Goal: Task Accomplishment & Management: Manage account settings

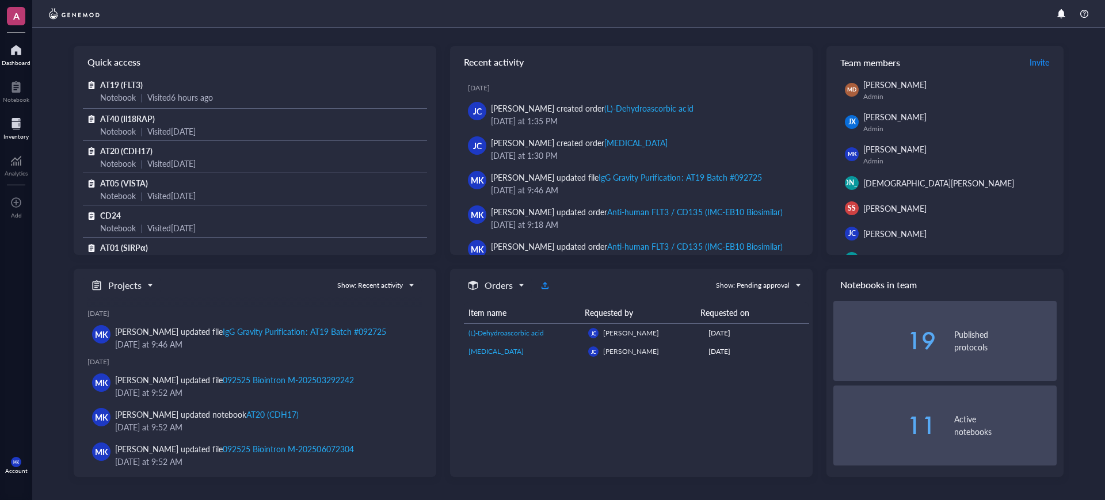
click at [24, 121] on div at bounding box center [15, 124] width 25 height 18
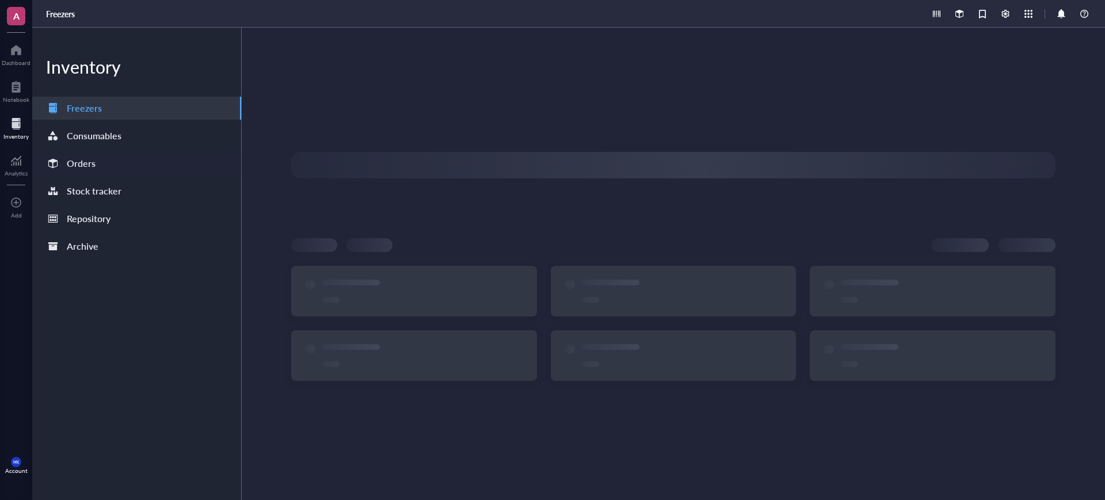
click at [92, 163] on div "Orders" at bounding box center [81, 163] width 29 height 16
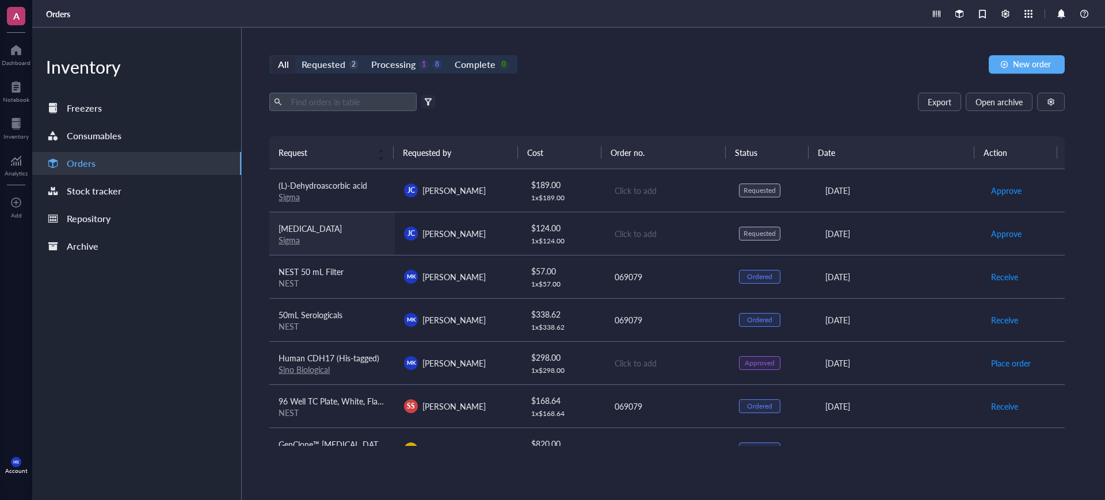
click at [285, 241] on link "Sigma" at bounding box center [289, 240] width 21 height 12
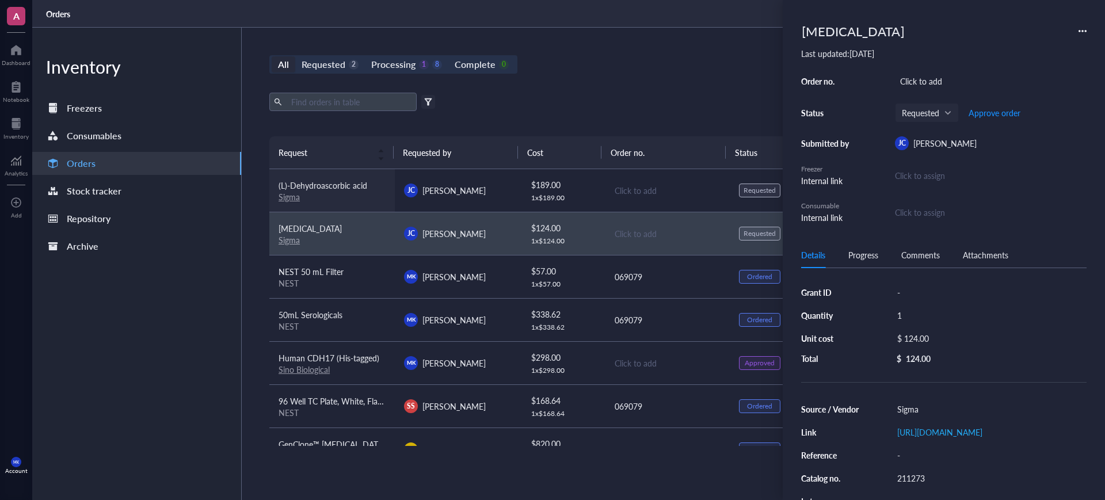
click at [288, 204] on td "(L)-Dehydroascorbic acid Sigma" at bounding box center [331, 190] width 125 height 43
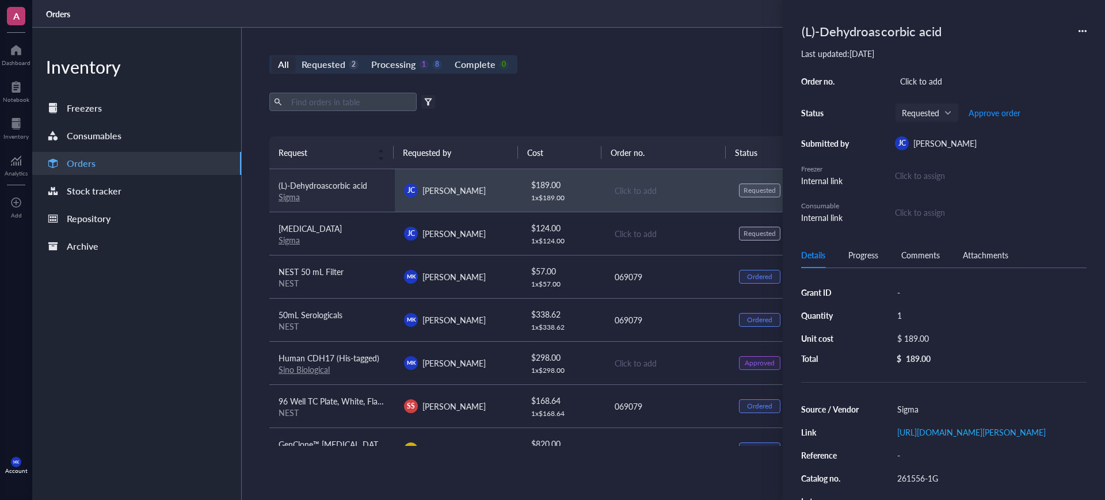
click at [290, 201] on td "(L)-Dehydroascorbic acid Sigma" at bounding box center [331, 190] width 125 height 43
click at [291, 197] on link "Sigma" at bounding box center [289, 197] width 21 height 12
click at [617, 93] on div "Export Open archive" at bounding box center [667, 102] width 796 height 18
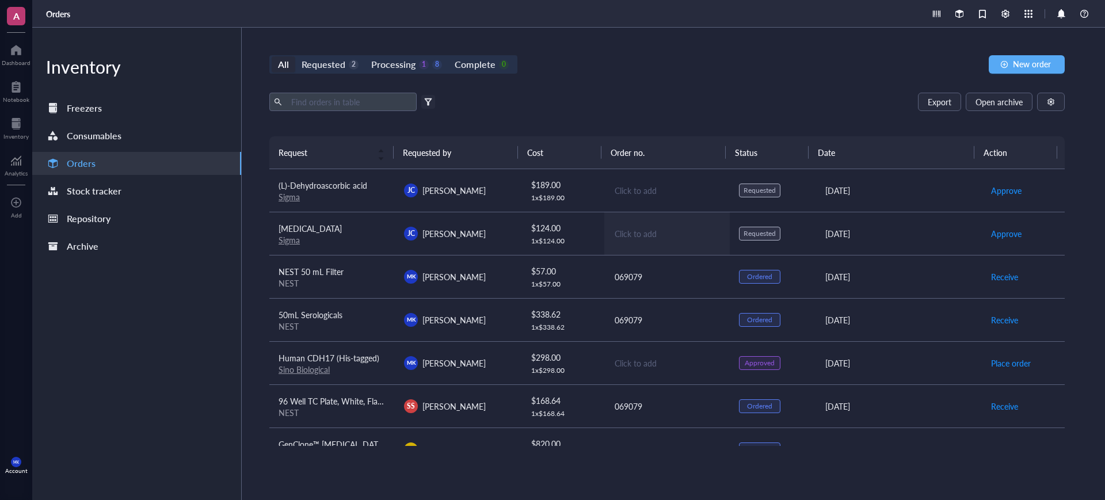
click at [721, 236] on td "Click to add" at bounding box center [666, 233] width 125 height 43
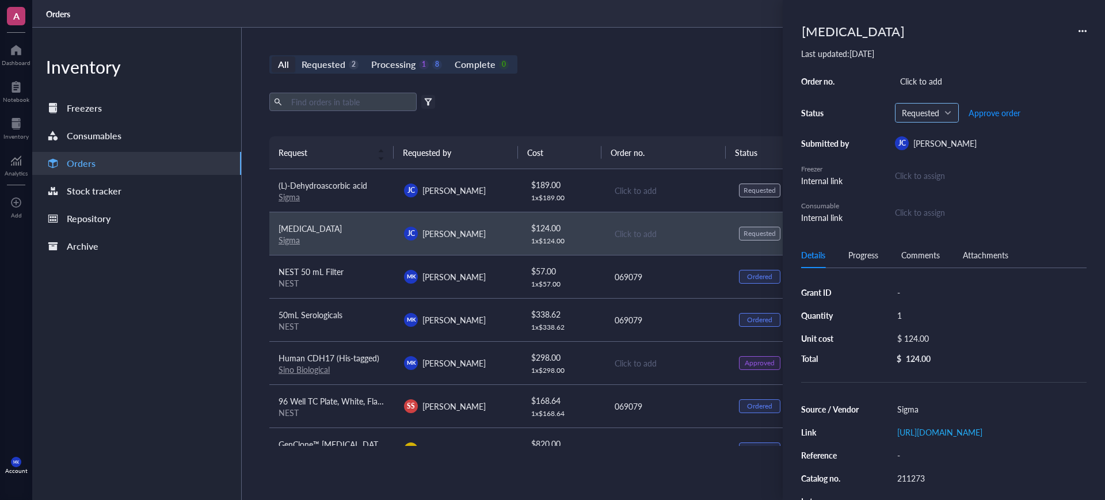
click at [938, 114] on span "Requested" at bounding box center [926, 113] width 48 height 10
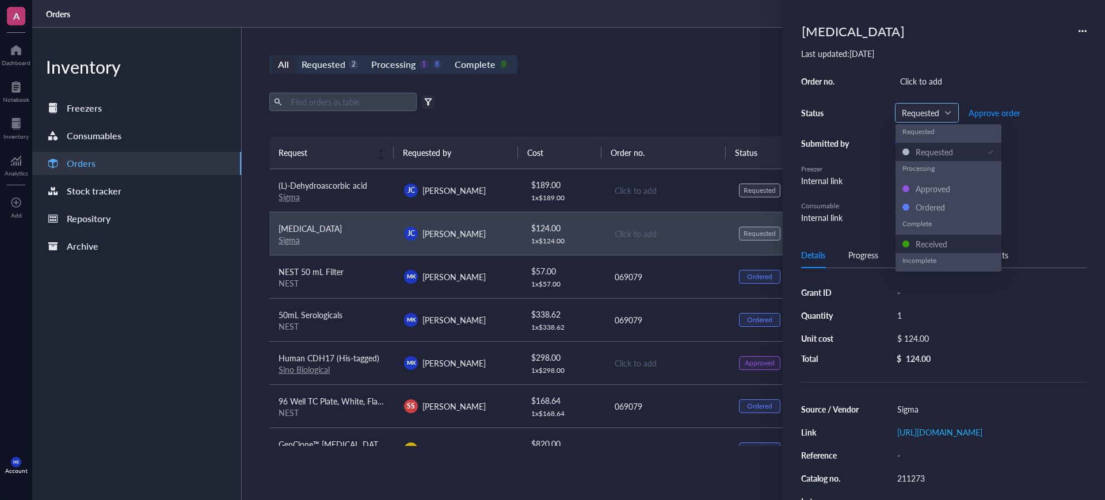
scroll to position [18, 0]
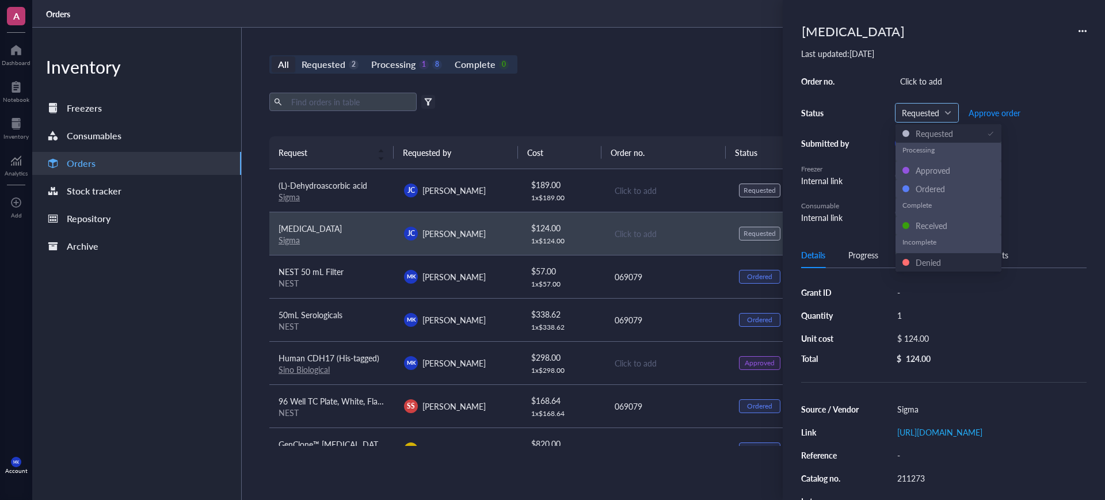
click at [945, 255] on div "Denied" at bounding box center [949, 262] width 106 height 18
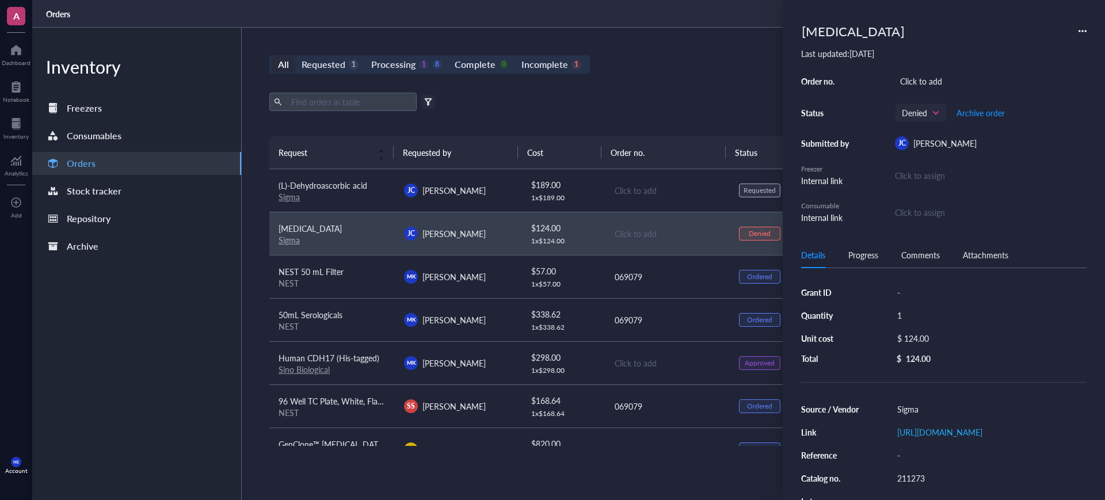
click at [725, 49] on div "All Requested 1 Processing 1 8 Complete 0 Incomplete 1 New order Export Open ar…" at bounding box center [667, 264] width 851 height 473
click at [648, 26] on div "Orders" at bounding box center [568, 14] width 1073 height 28
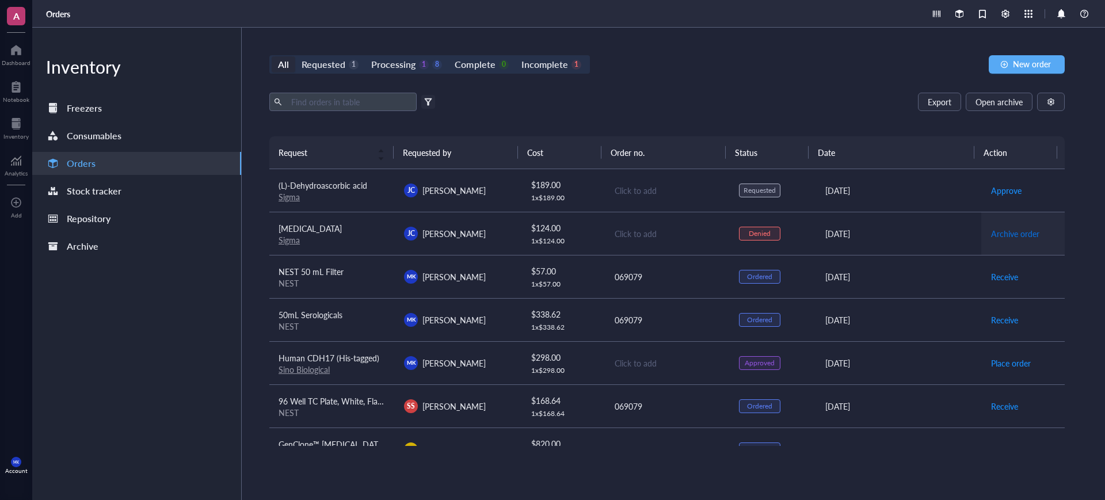
click at [1018, 234] on span "Archive order" at bounding box center [1015, 233] width 48 height 13
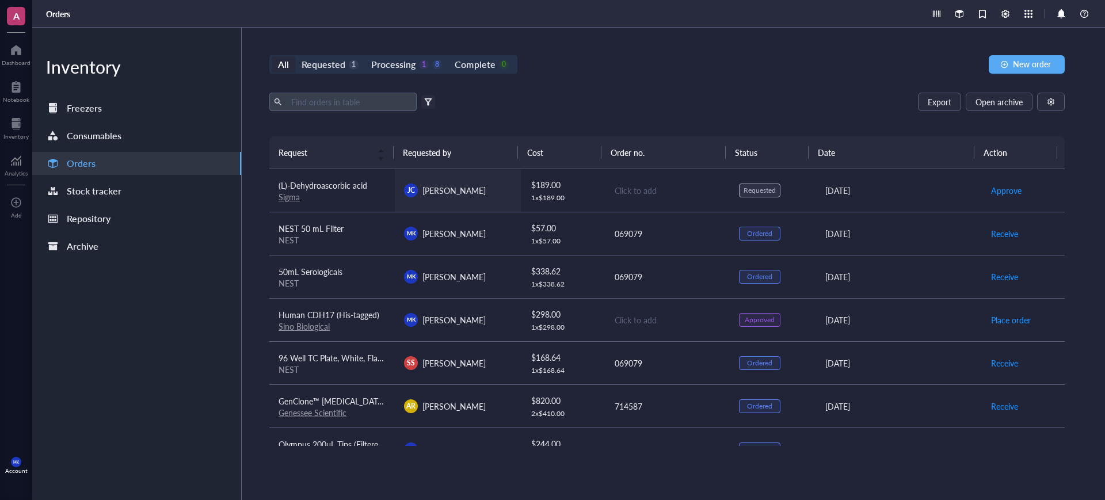
click at [490, 186] on div "[PERSON_NAME]" at bounding box center [457, 191] width 107 height 14
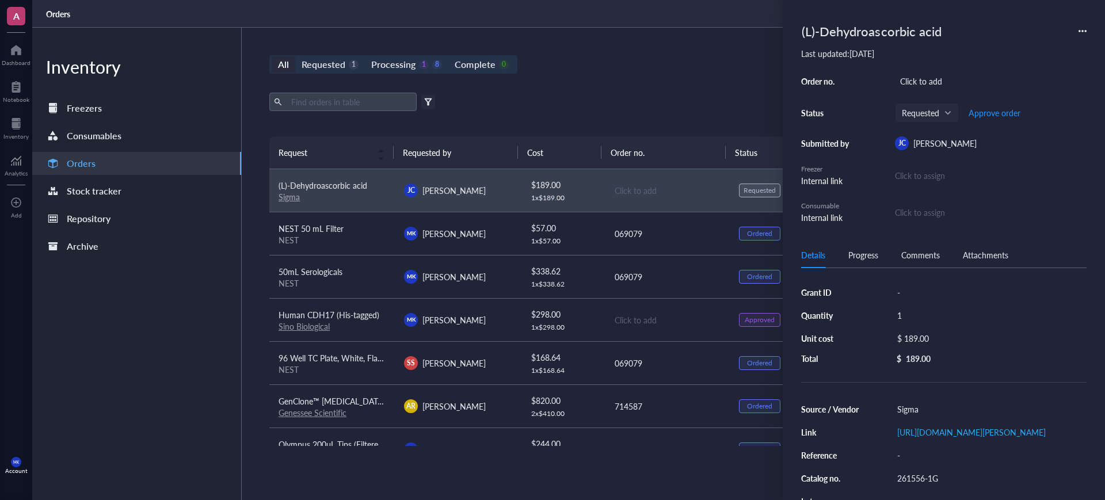
scroll to position [151, 0]
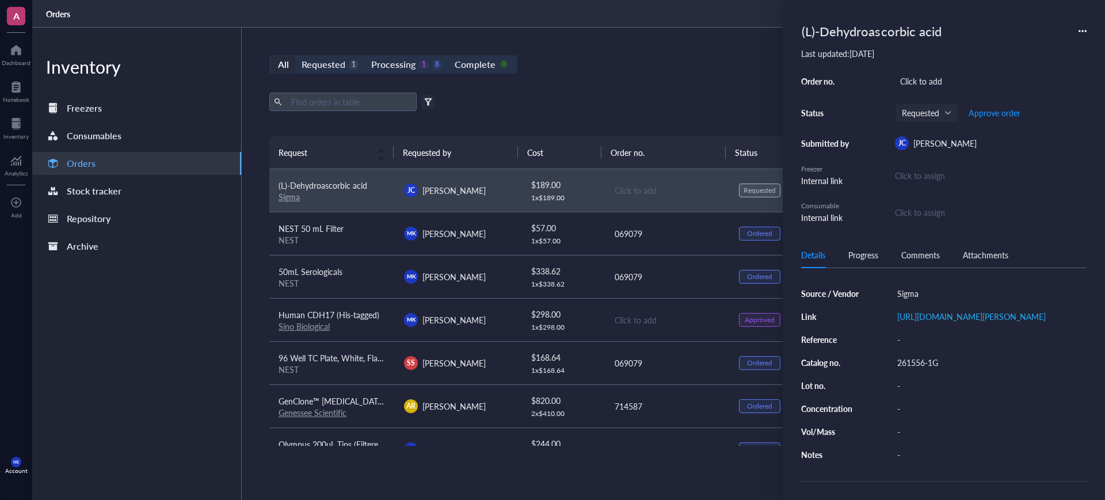
click at [535, 73] on div "All Requested 1 Processing 1 8 Complete 0 New order" at bounding box center [667, 64] width 796 height 18
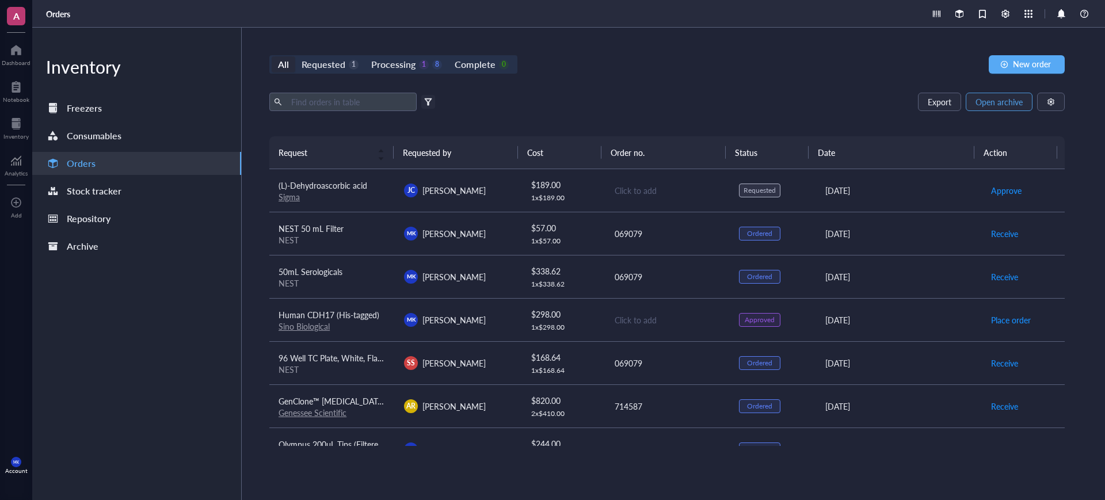
click at [979, 101] on span "Open archive" at bounding box center [999, 101] width 47 height 9
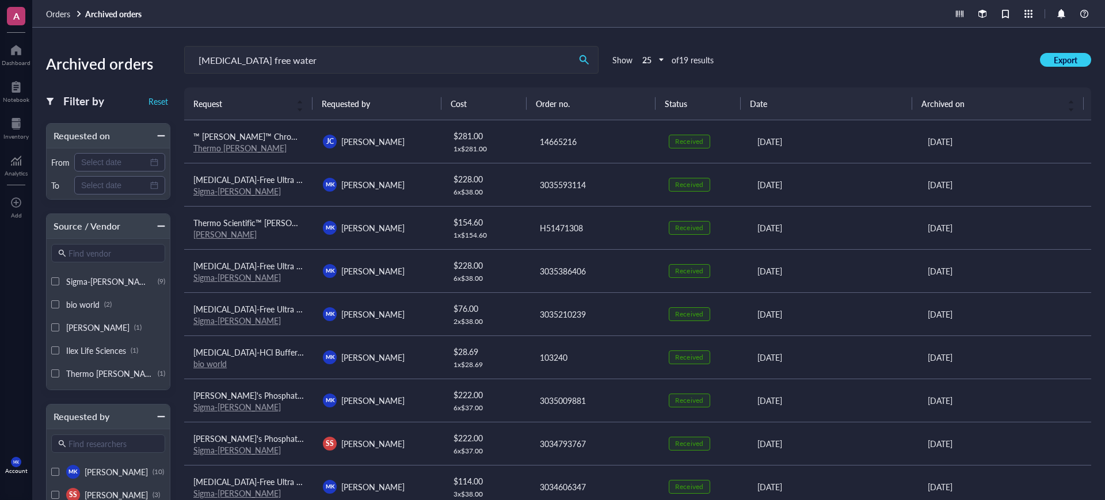
type input "[MEDICAL_DATA] free water"
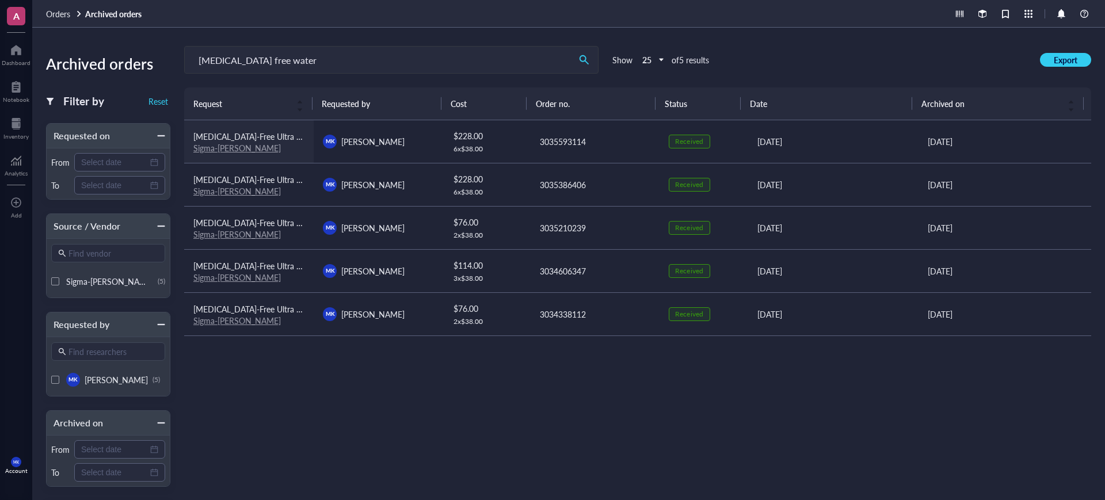
click at [295, 150] on div "Sigma-[PERSON_NAME]" at bounding box center [248, 148] width 111 height 10
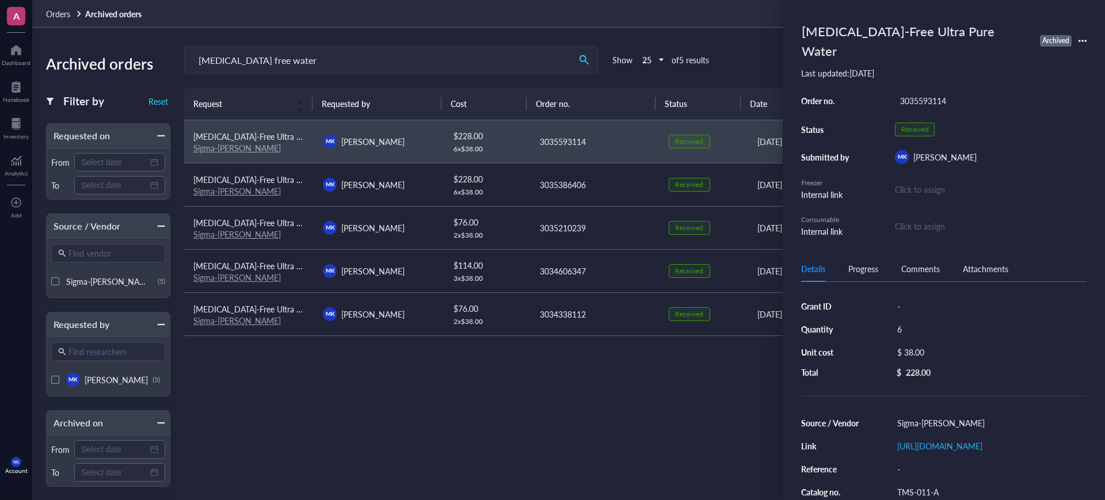
click at [1084, 37] on icon at bounding box center [1083, 41] width 8 height 8
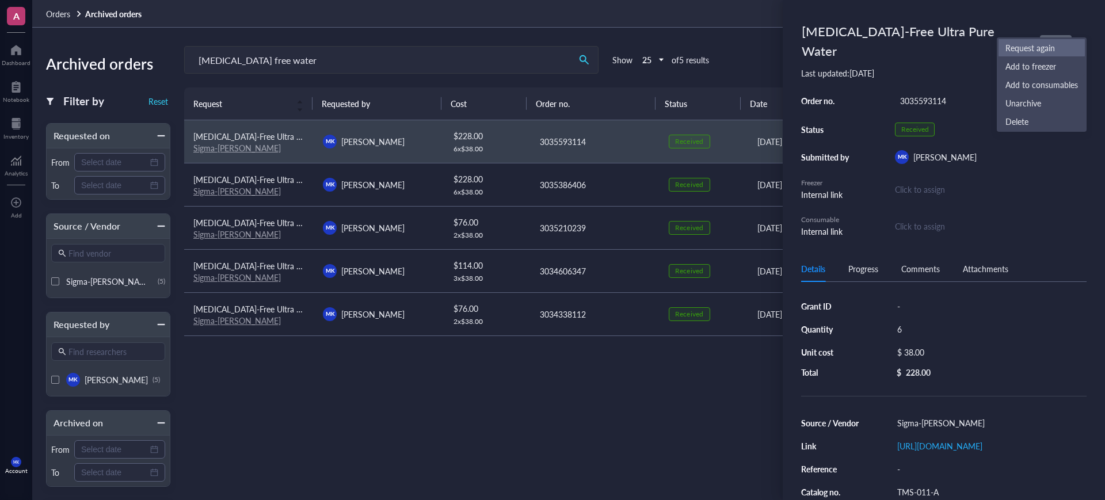
click at [1047, 47] on span "Request again" at bounding box center [1042, 47] width 73 height 13
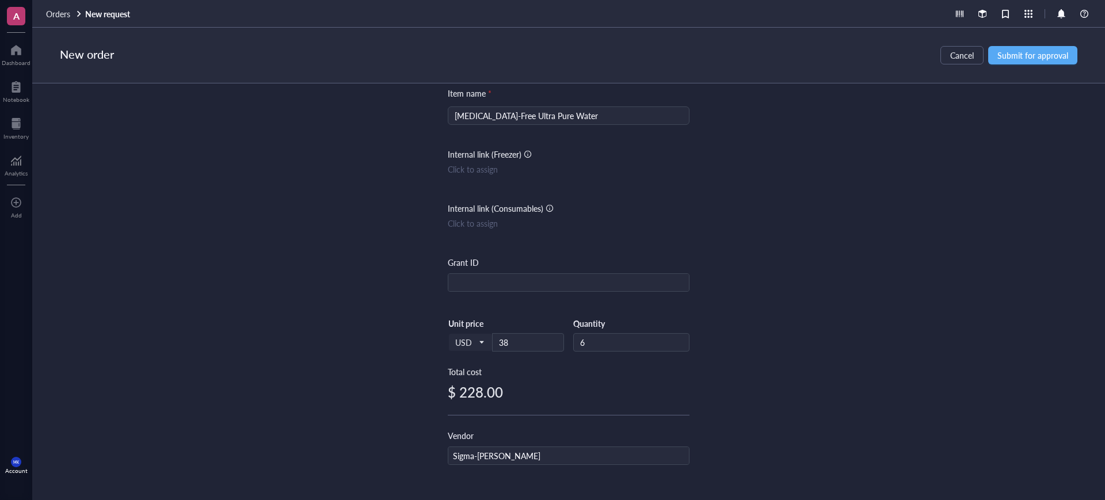
scroll to position [72, 0]
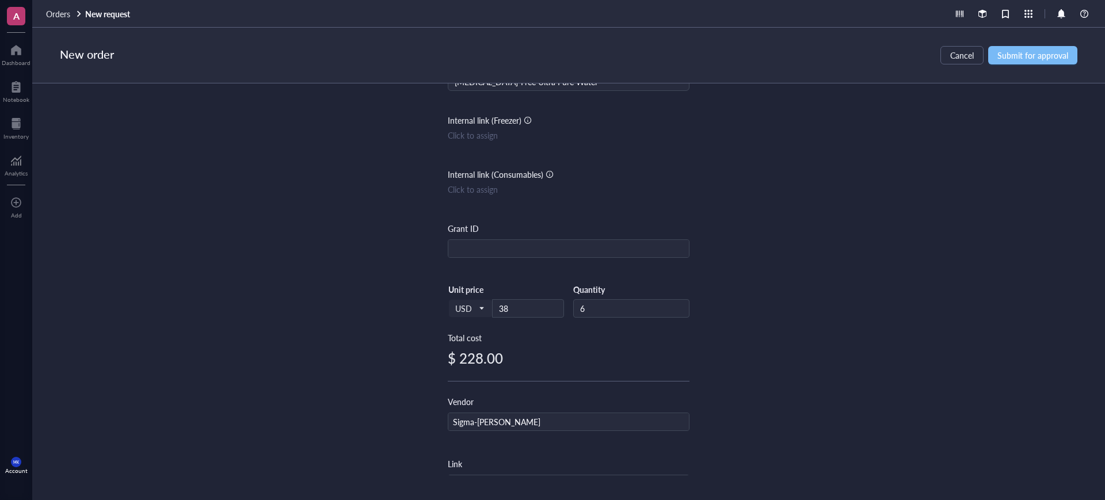
click at [1019, 47] on button "Submit for approval" at bounding box center [1032, 55] width 89 height 18
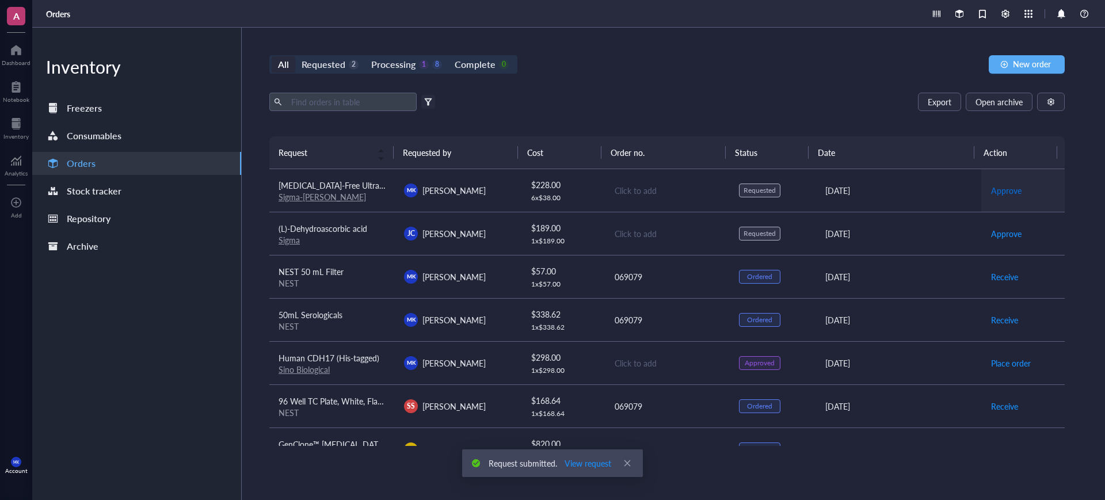
click at [1000, 187] on span "Approve" at bounding box center [1006, 190] width 31 height 13
click at [1000, 235] on span "Approve" at bounding box center [1006, 233] width 31 height 13
click at [888, 193] on div "[DATE]" at bounding box center [899, 190] width 147 height 13
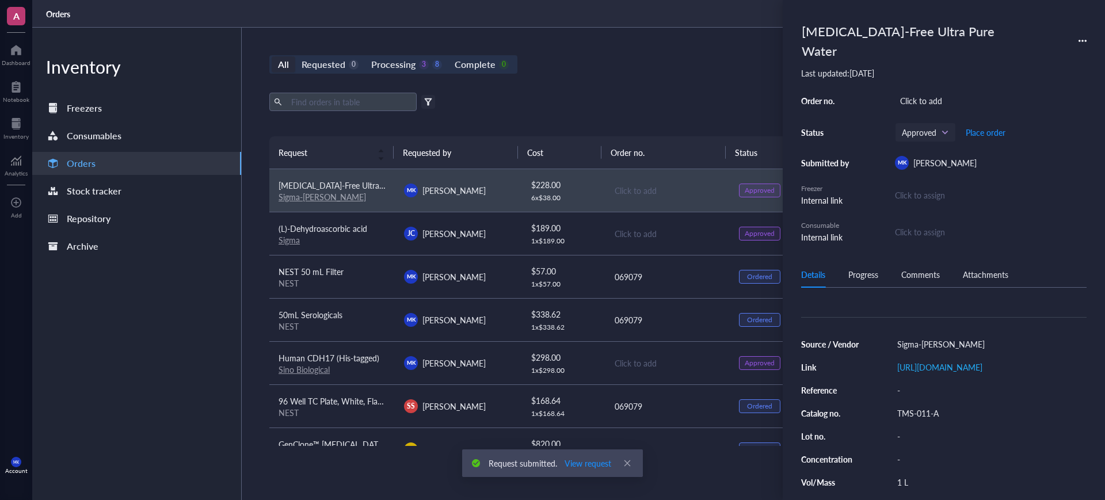
scroll to position [144, 0]
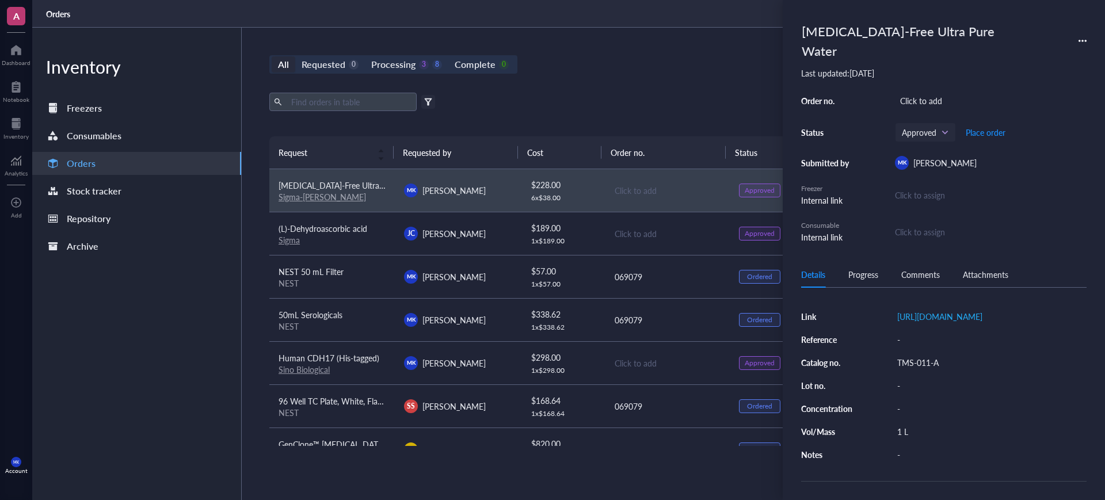
click at [918, 362] on div "TMS-011-A" at bounding box center [989, 363] width 195 height 16
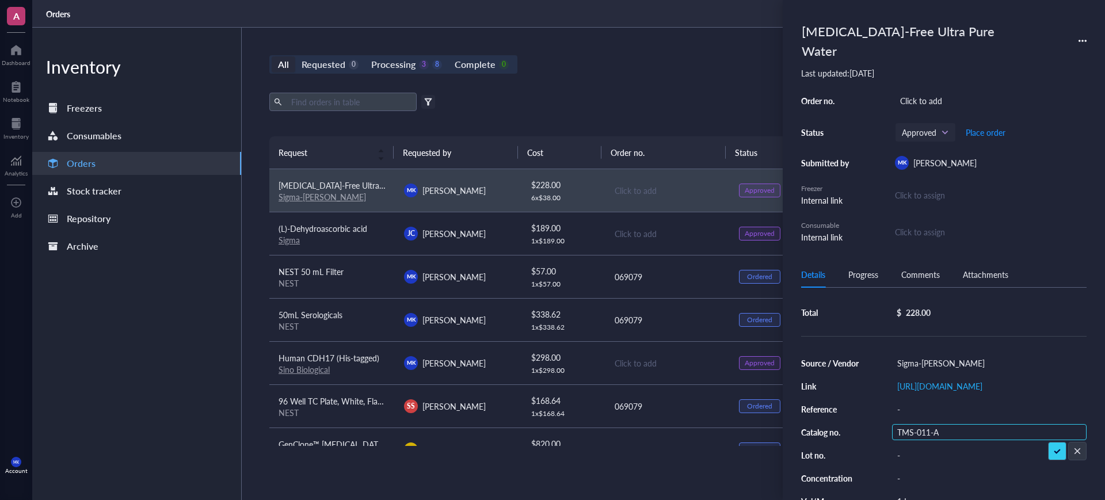
scroll to position [0, 0]
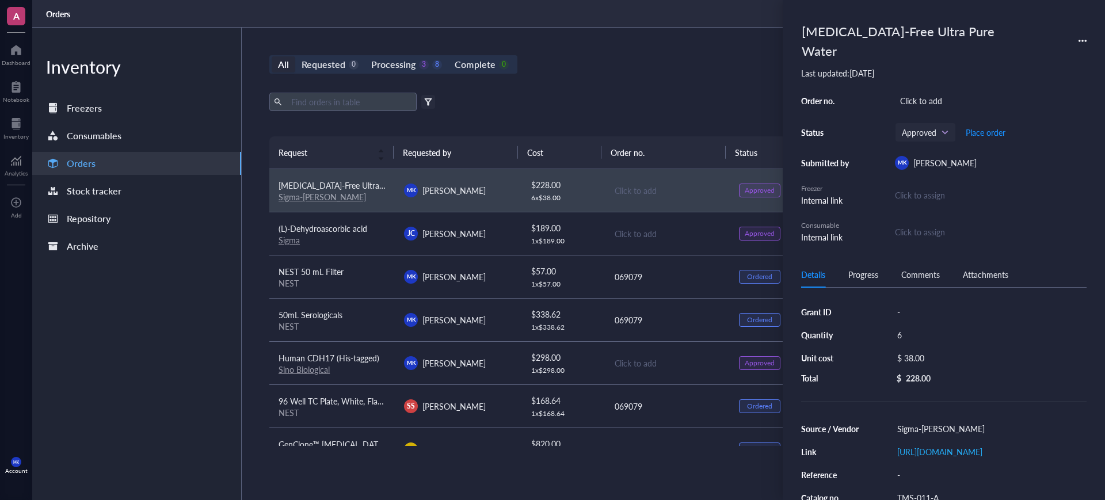
drag, startPoint x: 907, startPoint y: 300, endPoint x: 904, endPoint y: 314, distance: 13.5
click at [907, 304] on div "Grant ID - Quantity 6 Unit cost $ 38.00 Total $ 228.00" at bounding box center [944, 343] width 286 height 79
click at [903, 327] on div "6" at bounding box center [989, 335] width 195 height 16
drag, startPoint x: 904, startPoint y: 311, endPoint x: 893, endPoint y: 313, distance: 11.2
click at [893, 328] on input "1" at bounding box center [910, 335] width 35 height 15
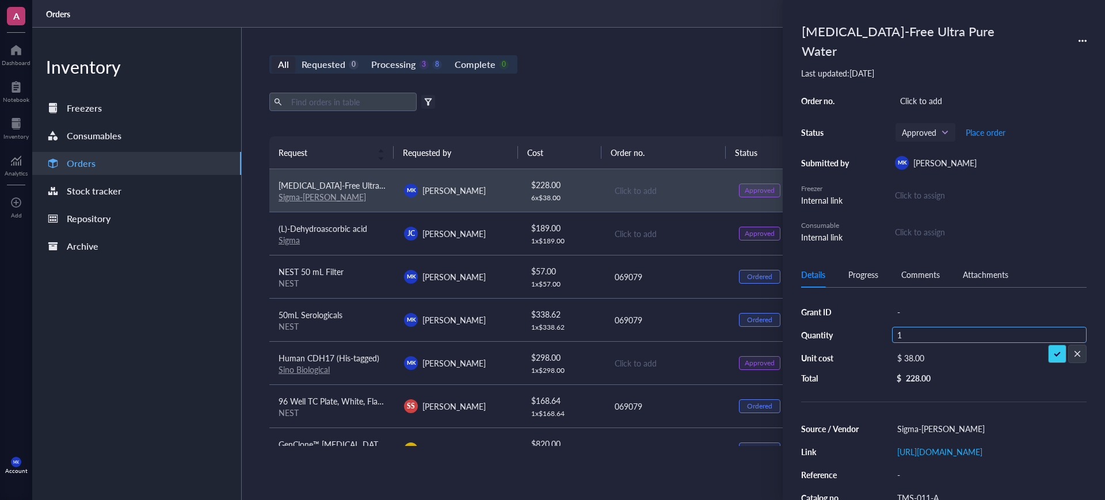
type input "12"
click at [684, 93] on div "Export Open archive" at bounding box center [667, 102] width 796 height 18
click at [919, 350] on div "$ 38.00" at bounding box center [987, 358] width 190 height 16
drag, startPoint x: 953, startPoint y: 337, endPoint x: 930, endPoint y: 343, distance: 23.2
click at [930, 351] on input "38.00" at bounding box center [1000, 360] width 163 height 18
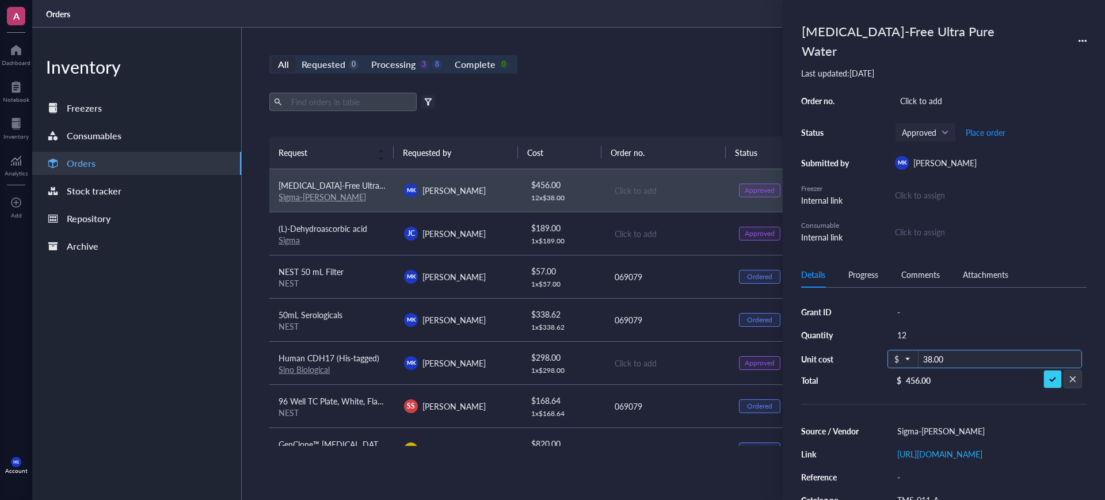
type input "32"
click at [918, 93] on div "Click to add" at bounding box center [991, 101] width 192 height 16
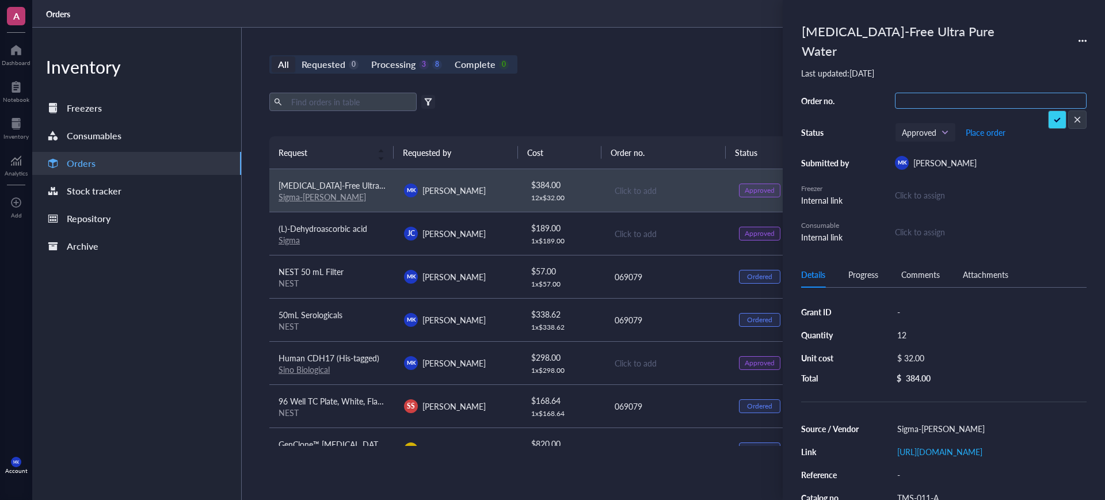
type input "3036108997"
click at [630, 244] on td "Click to add" at bounding box center [666, 233] width 125 height 43
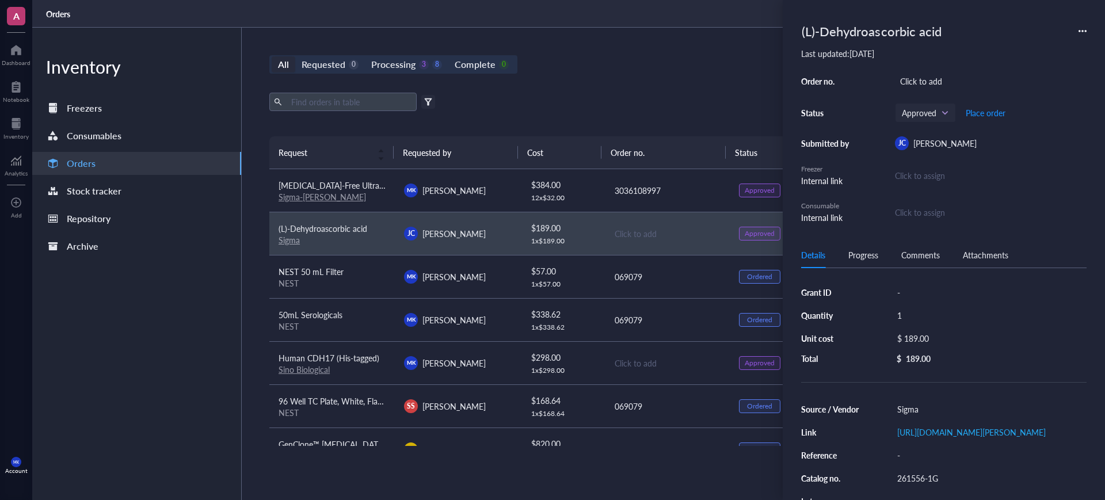
click at [916, 80] on div "Click to add" at bounding box center [991, 81] width 192 height 16
click at [735, 84] on div "All Requested 0 Processing 3 8 Complete 0 New order Export Open archive Filter …" at bounding box center [667, 264] width 851 height 473
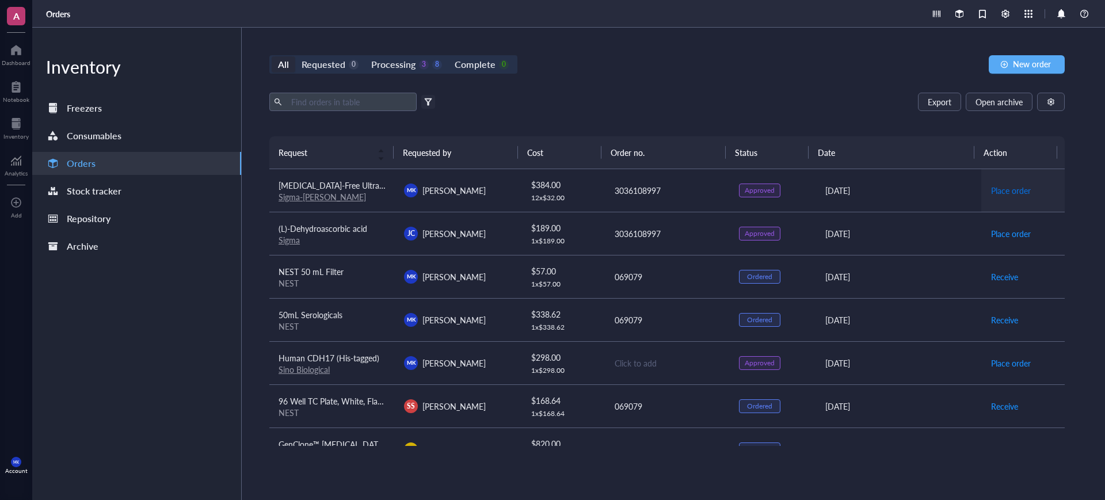
click at [995, 191] on span "Place order" at bounding box center [1011, 190] width 40 height 13
click at [999, 234] on span "Place order" at bounding box center [1011, 233] width 40 height 13
click at [745, 74] on div "All Requested 0 Processing 1 10 Complete 0 New order Export Open archive Filter…" at bounding box center [667, 264] width 851 height 473
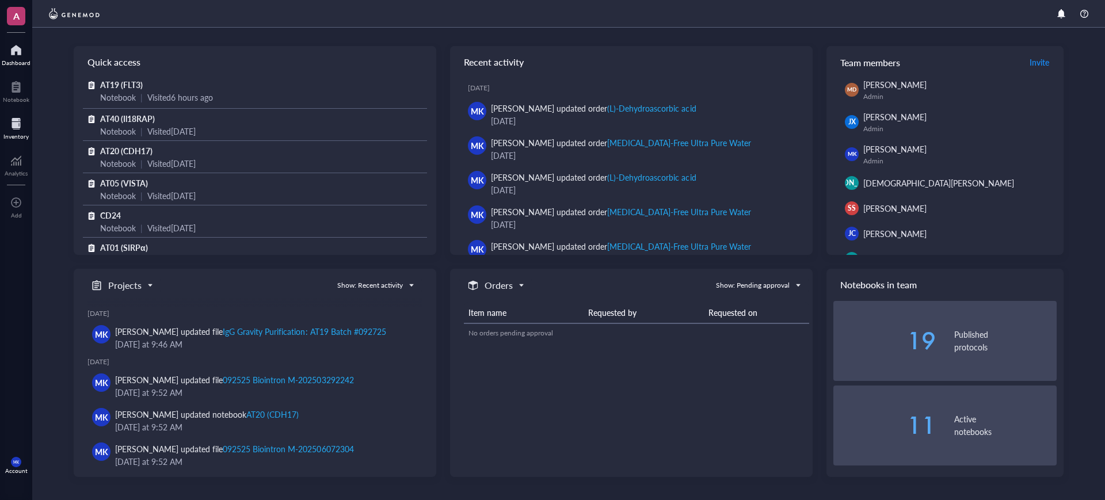
click at [21, 131] on div at bounding box center [15, 124] width 25 height 18
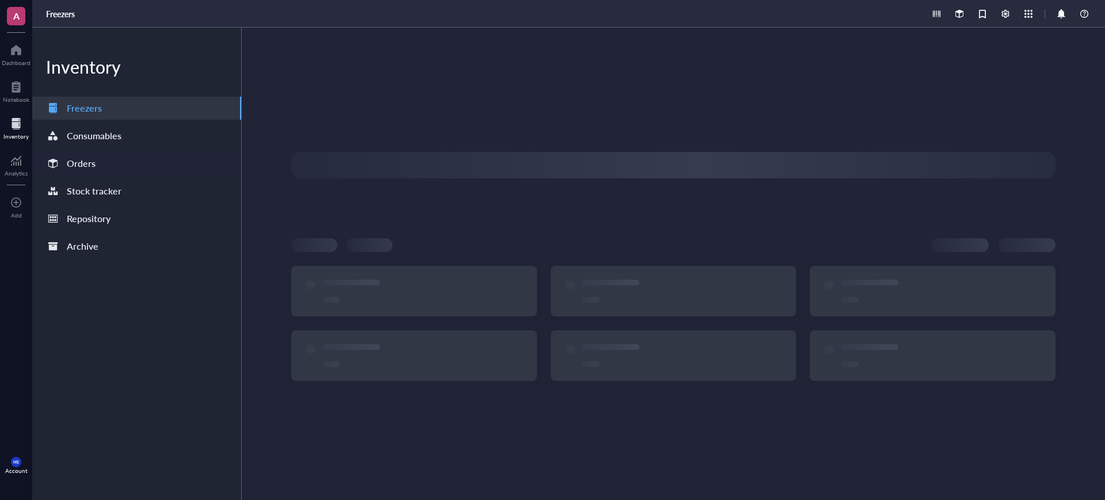
click at [84, 170] on div "Orders" at bounding box center [81, 163] width 29 height 16
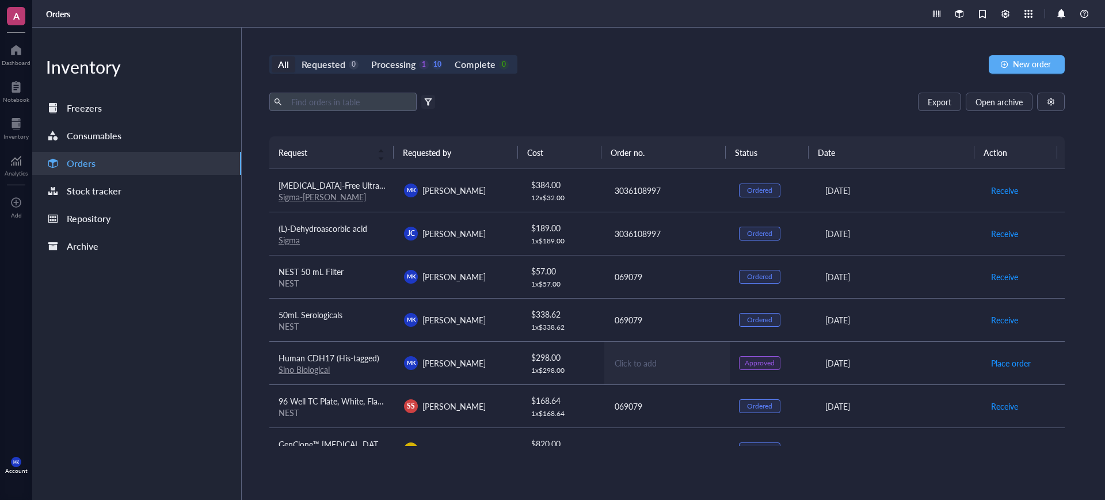
click at [625, 364] on div "Click to add" at bounding box center [668, 363] width 106 height 13
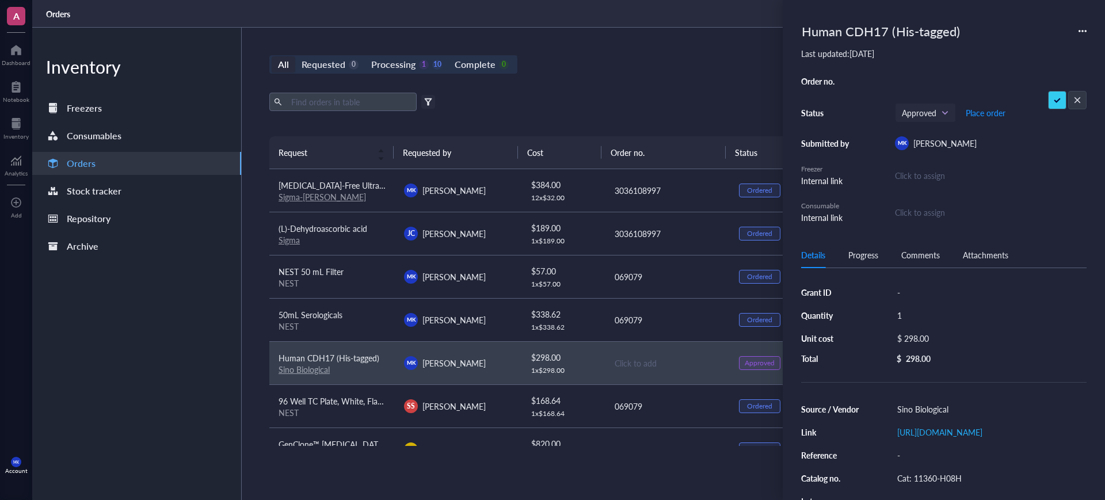
type input "UO119953"
click at [712, 77] on div "All Requested 0 Processing 1 10 Complete 0 New order Export Open archive Filter…" at bounding box center [667, 264] width 851 height 473
click at [716, 79] on div "All Requested 0 Processing 1 10 Complete 0 New order Export Open archive Filter…" at bounding box center [667, 264] width 851 height 473
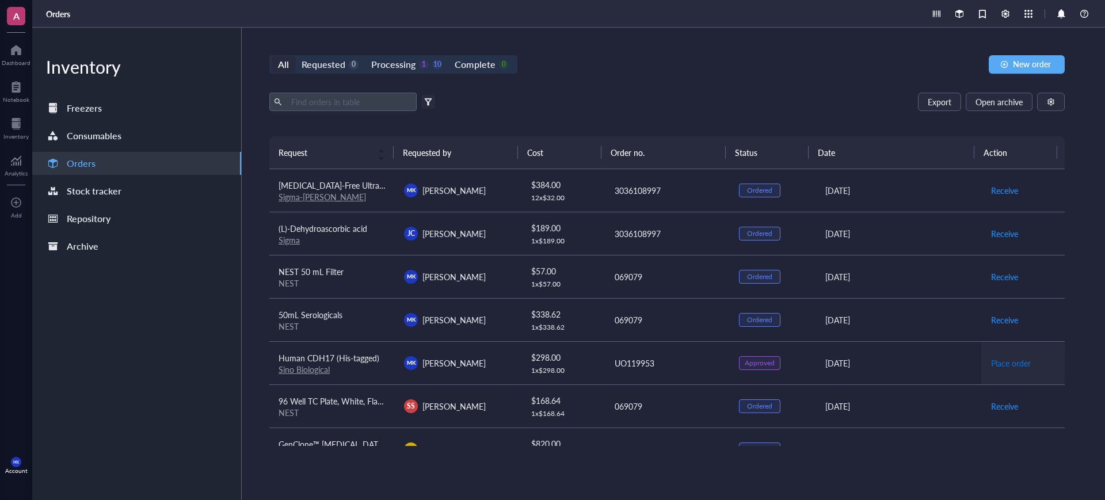
click at [1014, 365] on span "Place order" at bounding box center [1011, 363] width 40 height 13
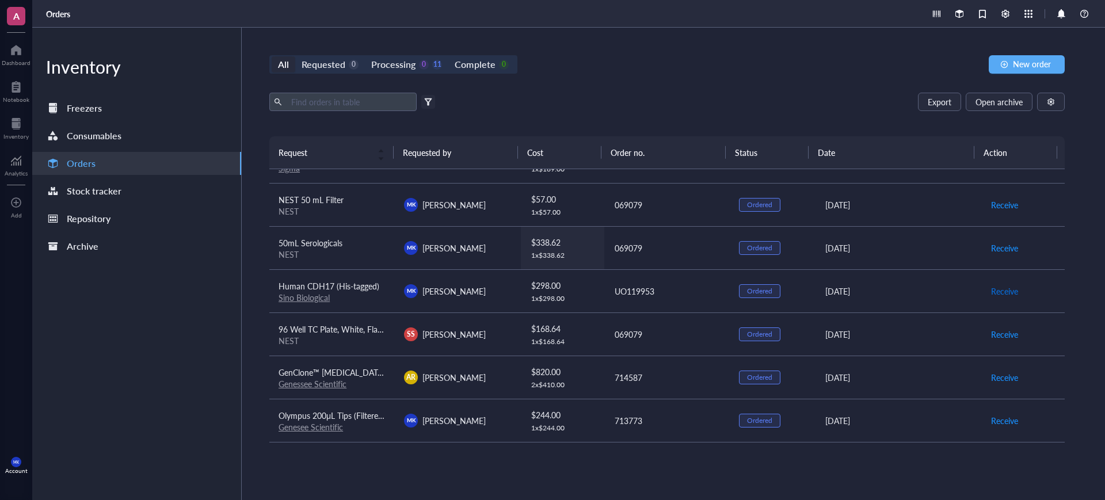
scroll to position [0, 0]
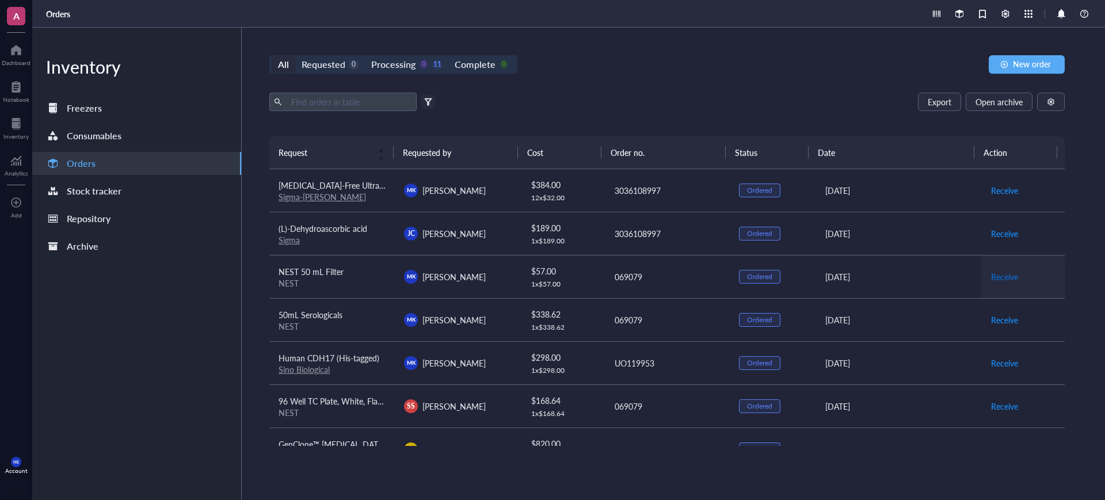
click at [991, 275] on span "Receive" at bounding box center [1004, 277] width 27 height 13
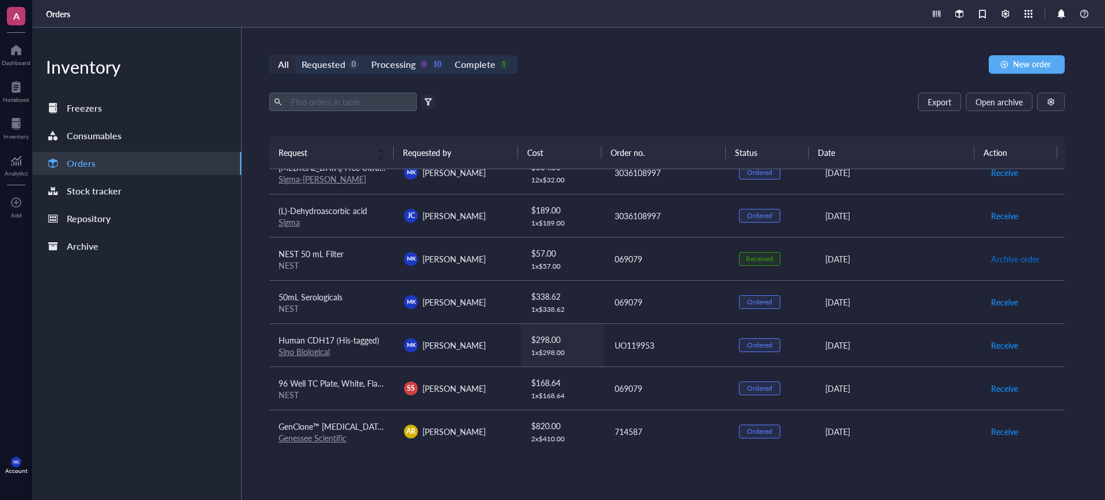
scroll to position [72, 0]
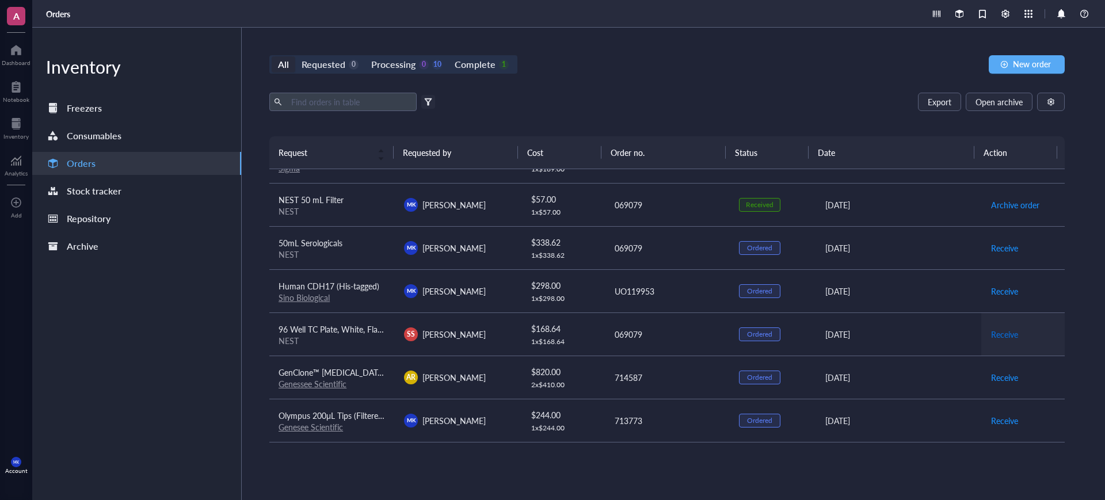
click at [991, 334] on span "Receive" at bounding box center [1004, 334] width 27 height 13
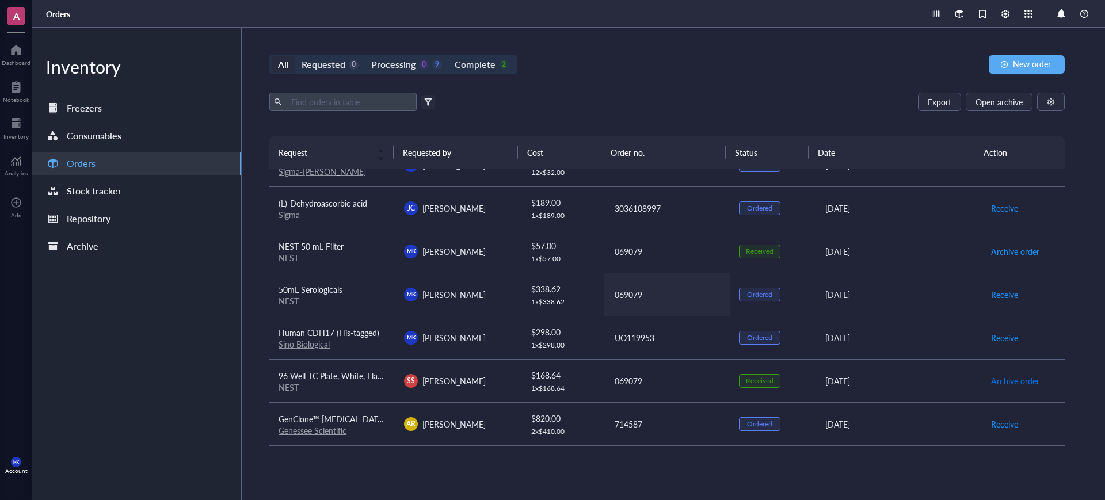
scroll to position [0, 0]
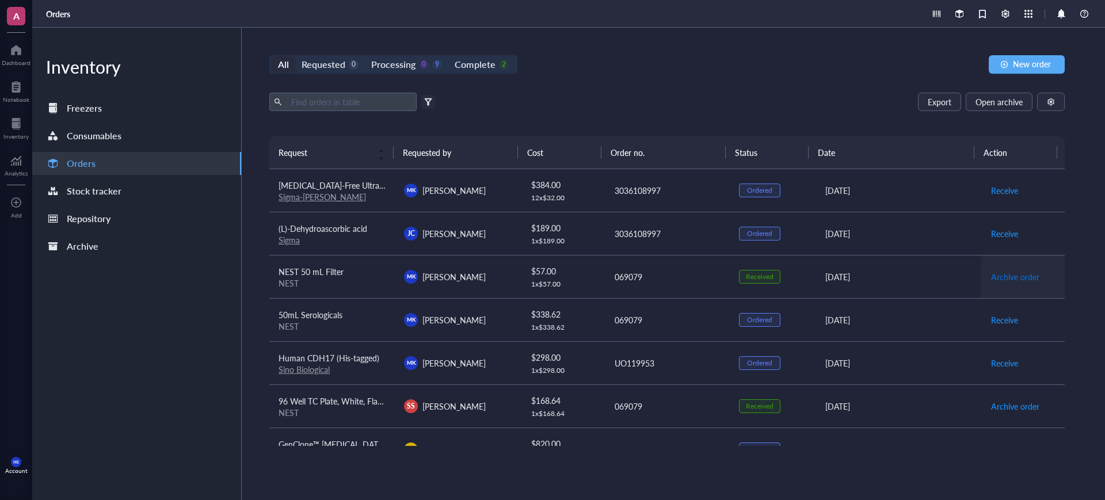
click at [1008, 276] on span "Archive order" at bounding box center [1015, 277] width 48 height 13
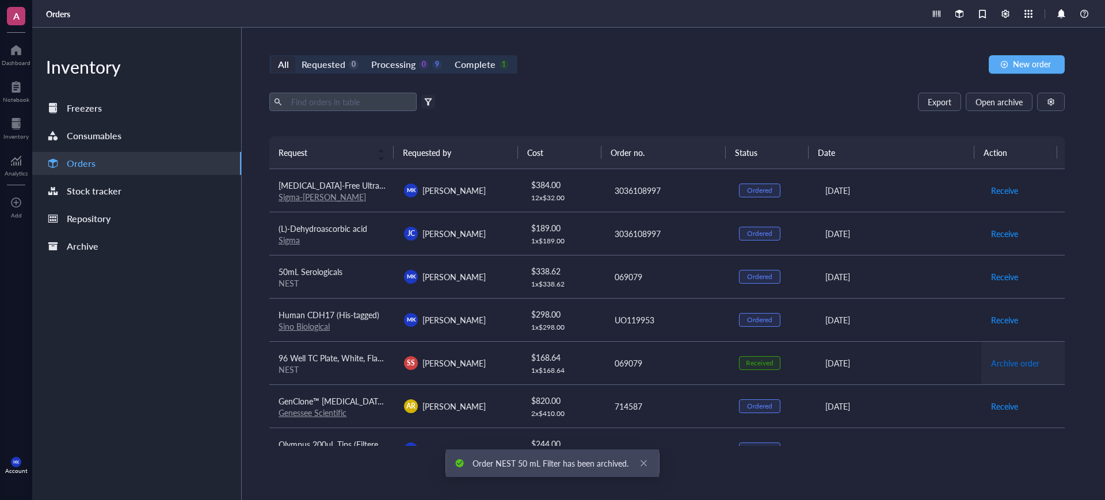
click at [1003, 364] on span "Archive order" at bounding box center [1015, 363] width 48 height 13
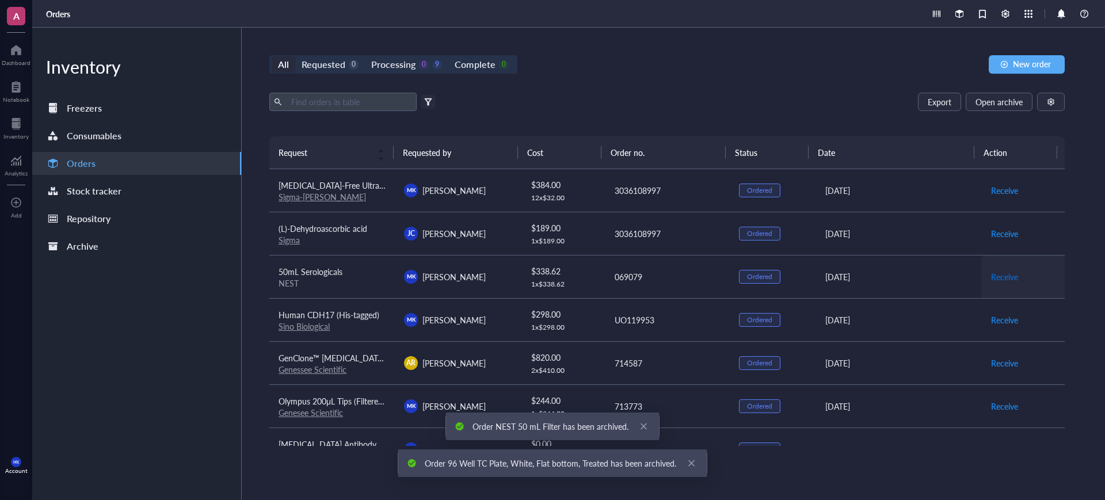
click at [998, 277] on span "Receive" at bounding box center [1004, 277] width 27 height 13
click at [838, 102] on div "Export Open archive" at bounding box center [667, 102] width 796 height 18
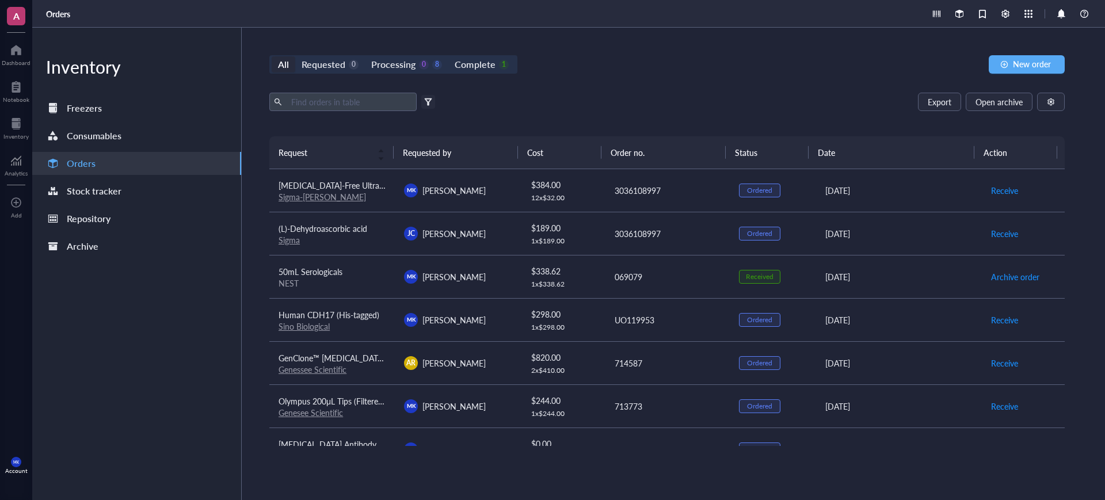
click at [683, 83] on div "All Requested 0 Processing 0 8 Complete 1 New order Export Open archive Filter …" at bounding box center [667, 264] width 851 height 473
